Goal: Information Seeking & Learning: Learn about a topic

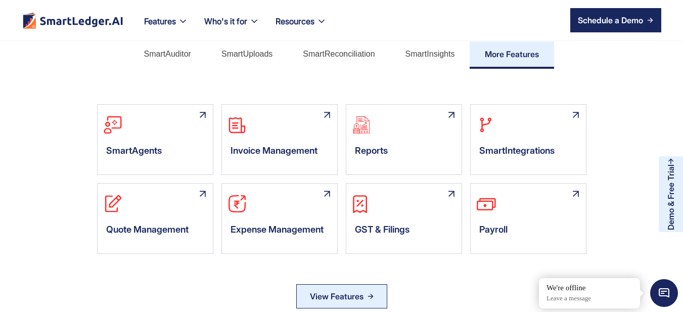
scroll to position [604, 0]
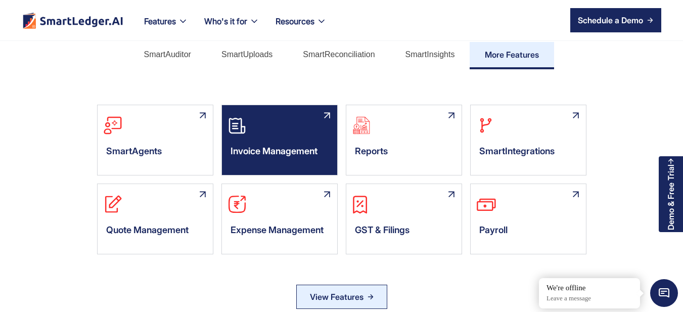
click at [300, 159] on div "Invoice Management" at bounding box center [279, 154] width 115 height 30
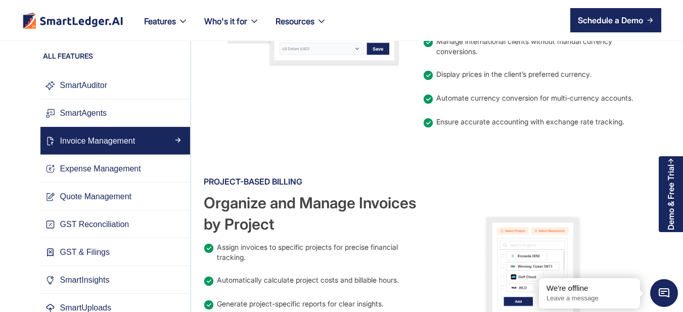
scroll to position [923, 0]
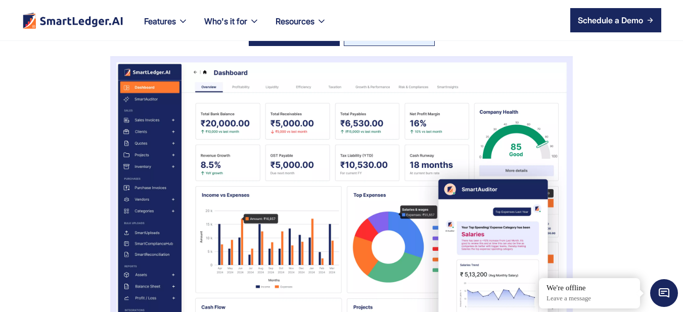
scroll to position [57, 0]
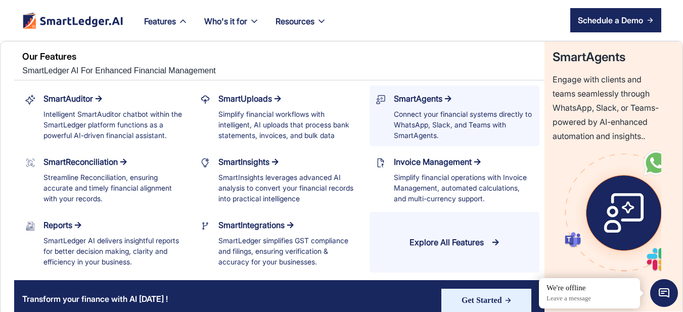
click at [428, 115] on div "Connect your financial systems directly to WhatsApp, Slack, and Teams with Smar…" at bounding box center [464, 125] width 140 height 32
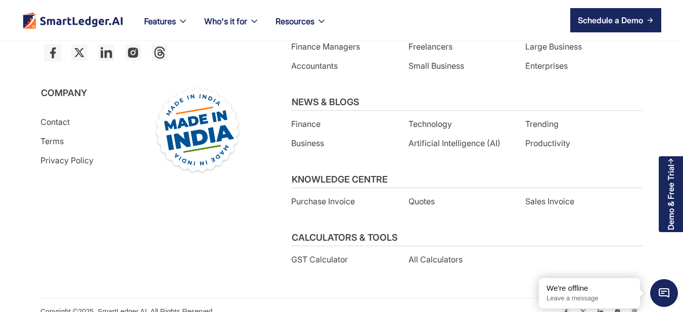
scroll to position [1465, 0]
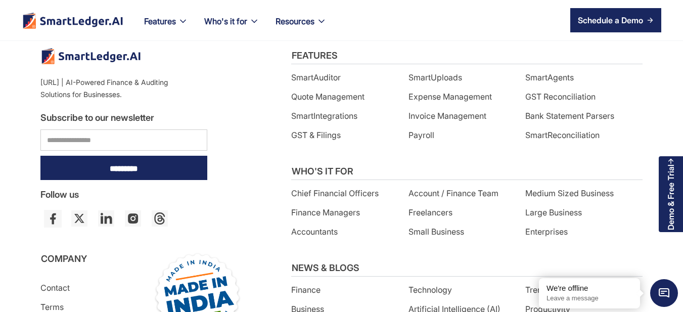
click at [363, 152] on div "Features SmartAuditor Quote Management SmartIntegrations GST & Filings SmartUpl…" at bounding box center [462, 251] width 362 height 406
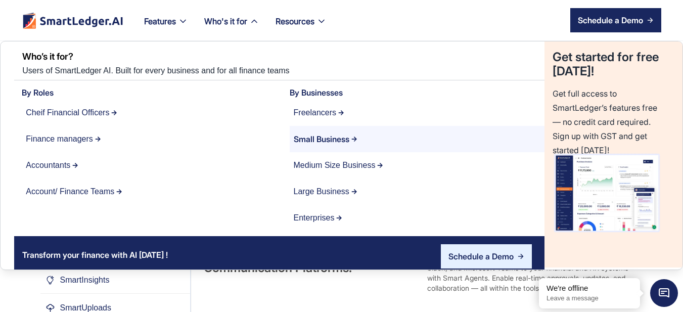
scroll to position [0, 0]
